Goal: Information Seeking & Learning: Learn about a topic

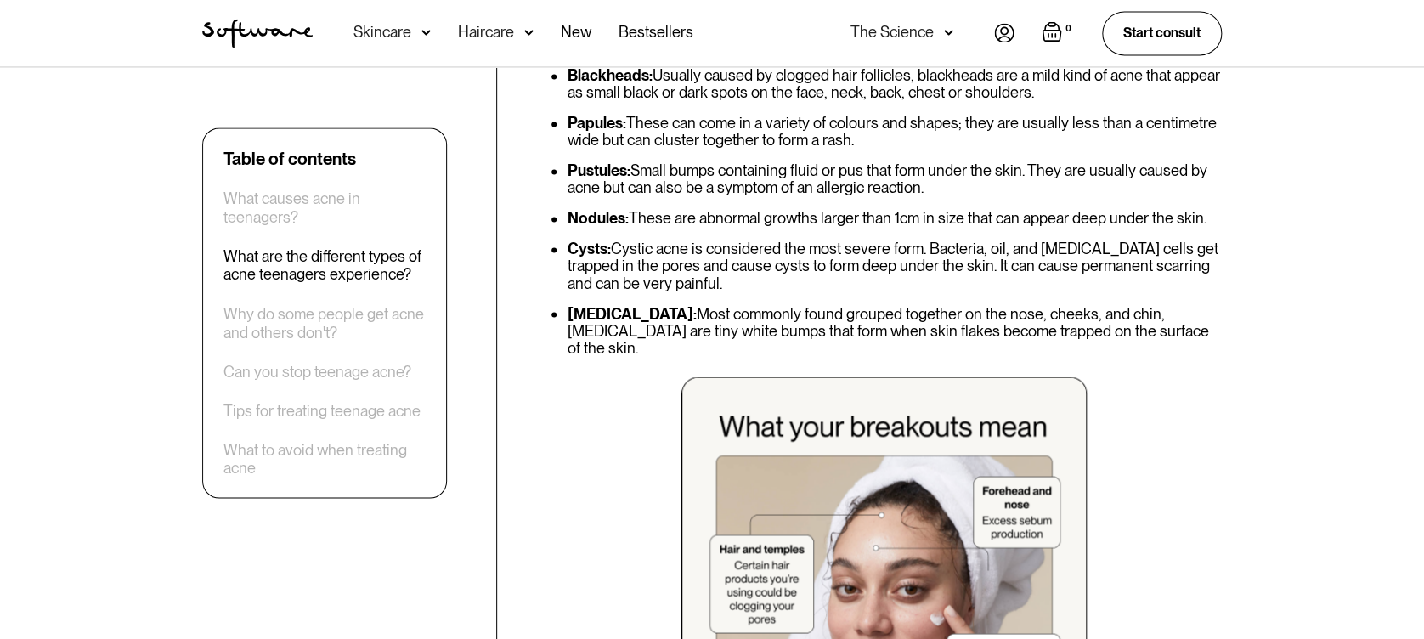
scroll to position [1284, 0]
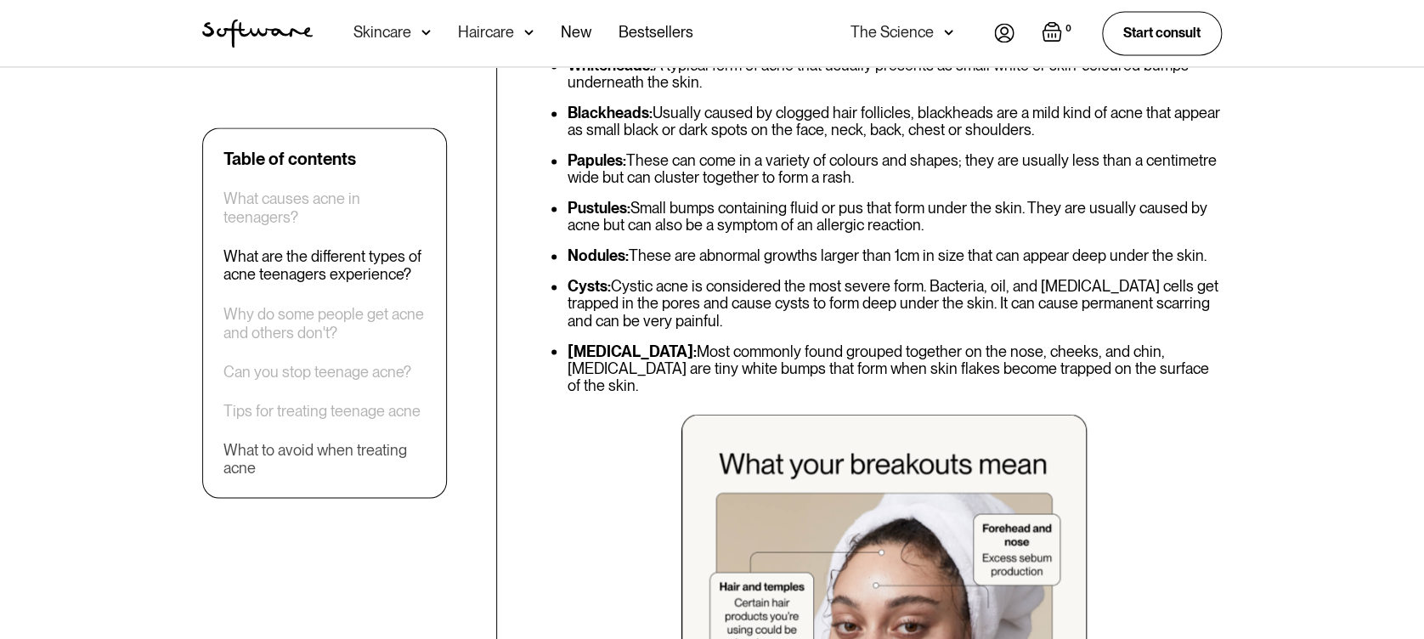
click at [325, 444] on div "What to avoid when treating acne" at bounding box center [324, 458] width 202 height 37
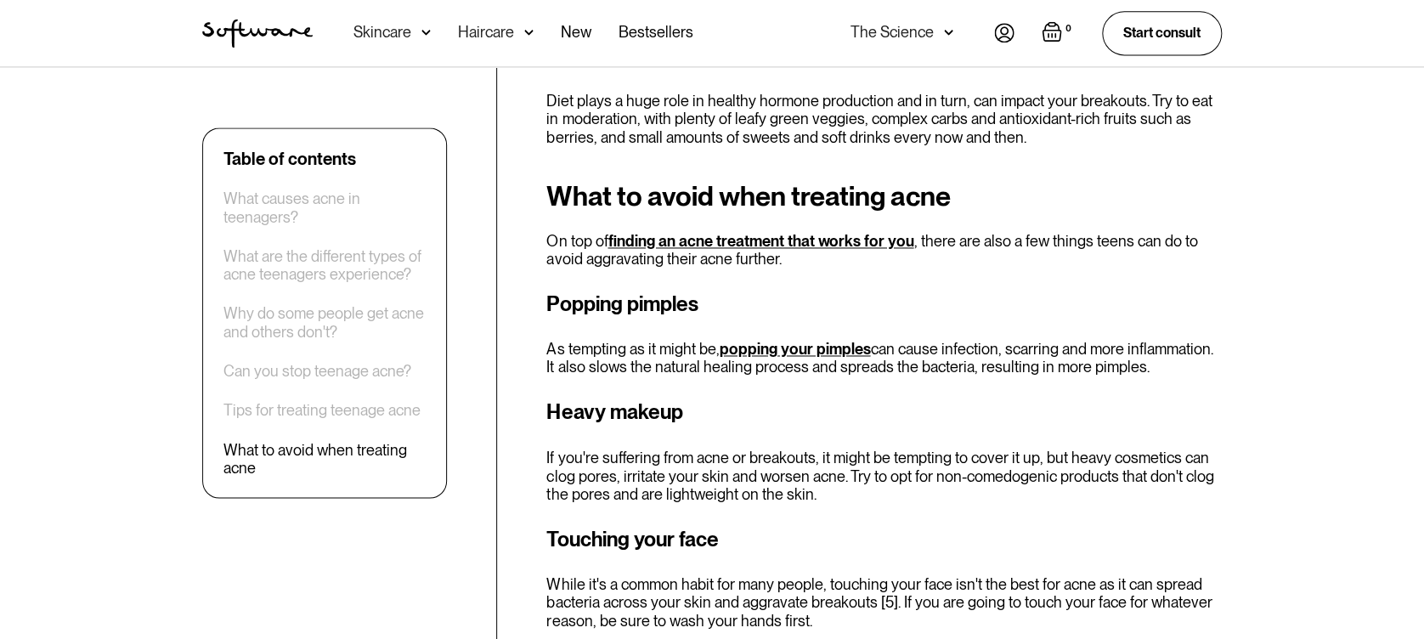
drag, startPoint x: 325, startPoint y: 444, endPoint x: 330, endPoint y: 470, distance: 26.0
click at [330, 470] on div "What to avoid when treating acne" at bounding box center [324, 458] width 202 height 37
